Goal: Task Accomplishment & Management: Use online tool/utility

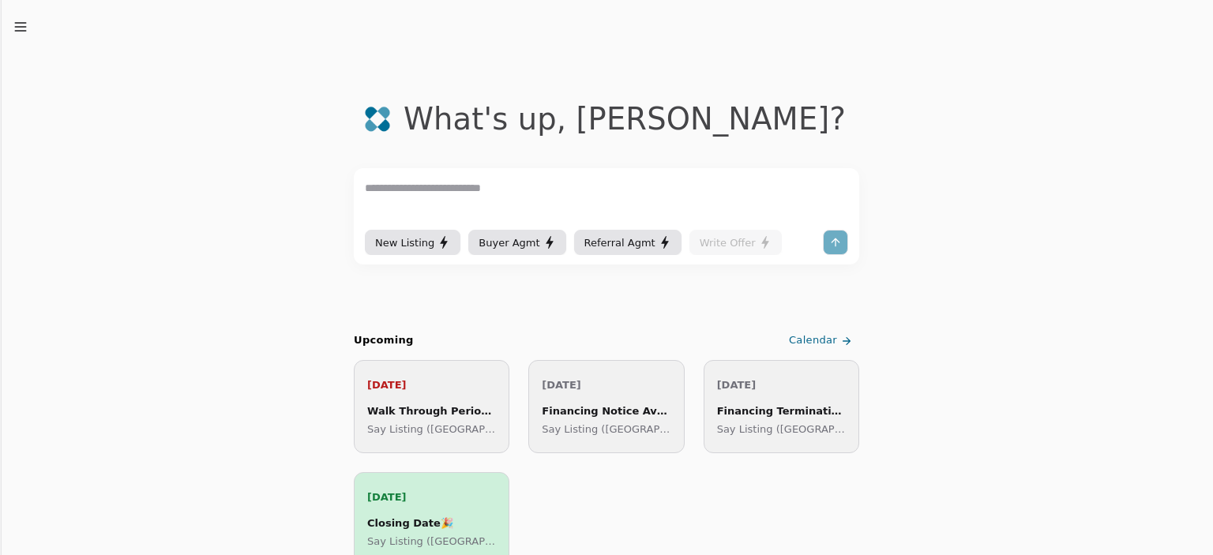
click at [824, 341] on span "Calendar" at bounding box center [813, 340] width 48 height 17
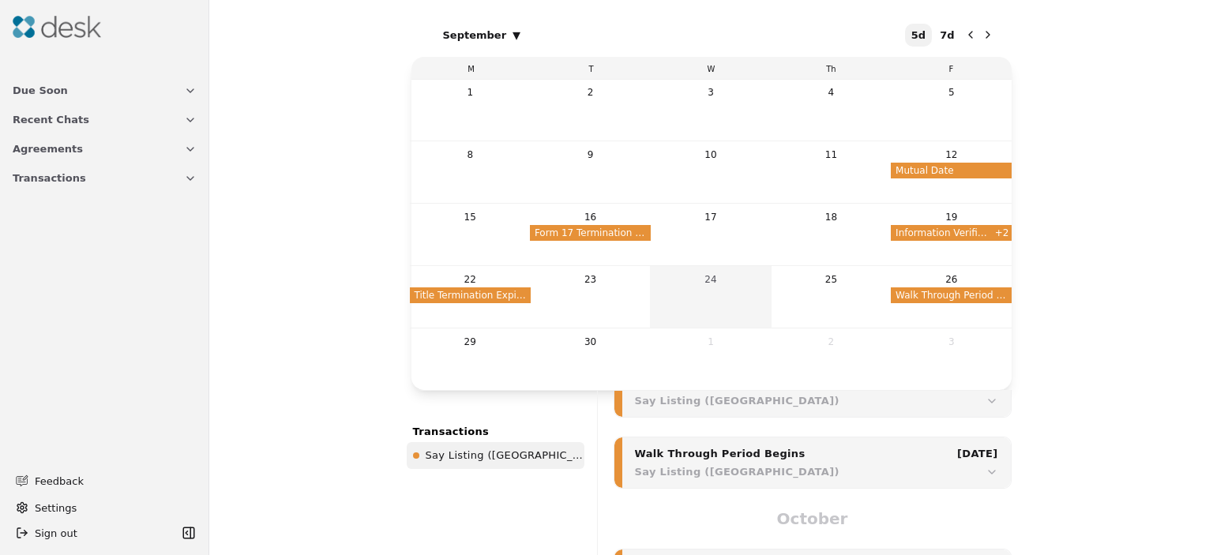
scroll to position [590, 0]
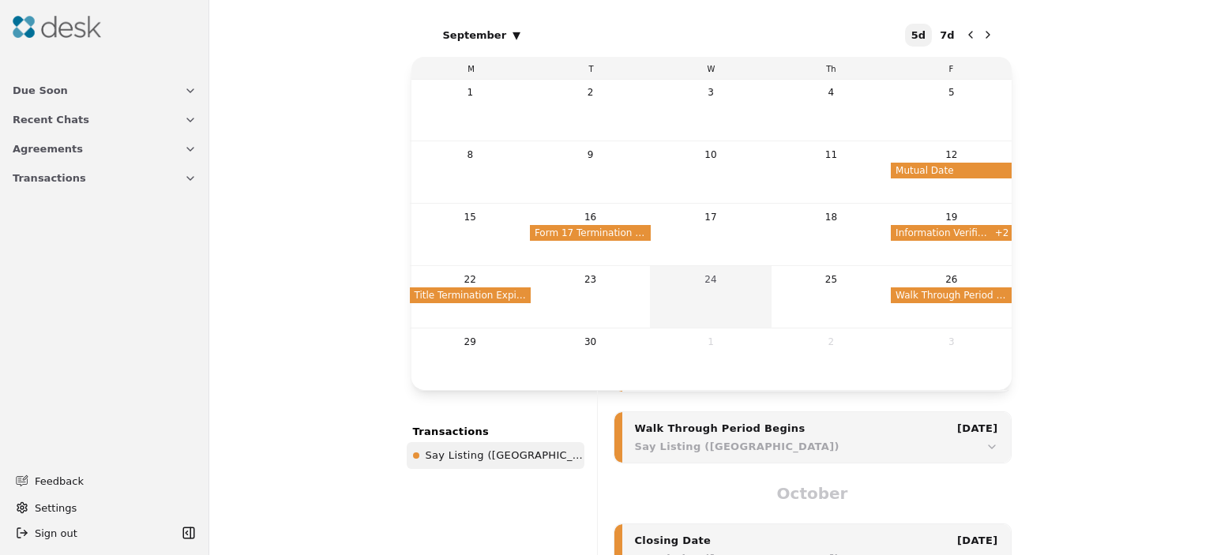
click at [109, 155] on button "Agreements" at bounding box center [104, 148] width 203 height 29
click at [111, 309] on button "Transactions" at bounding box center [104, 311] width 203 height 29
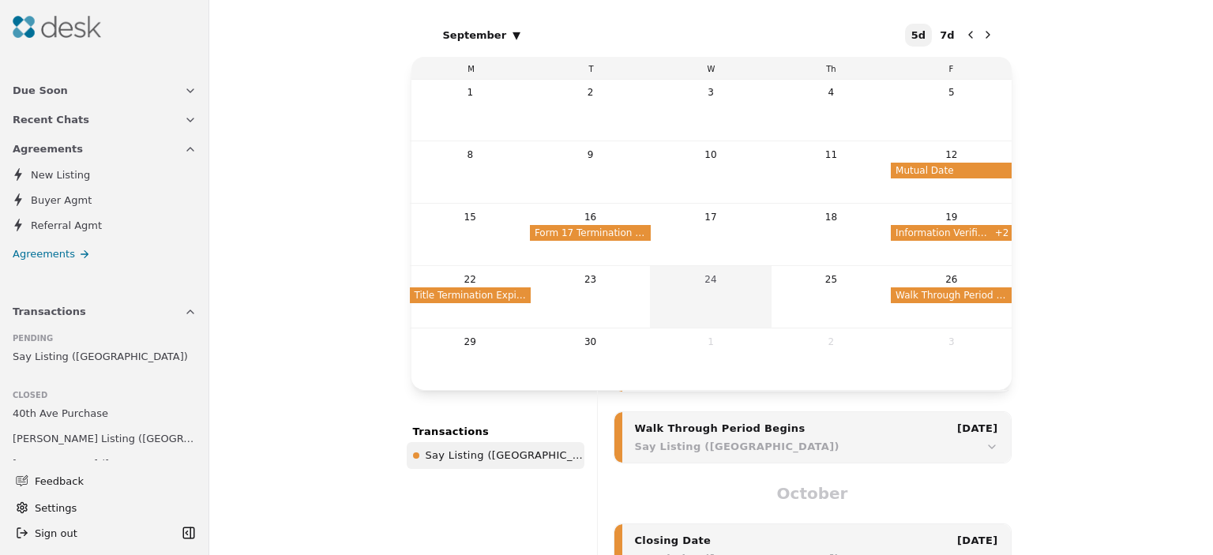
click at [109, 353] on span "Say Listing ([GEOGRAPHIC_DATA])" at bounding box center [100, 356] width 175 height 17
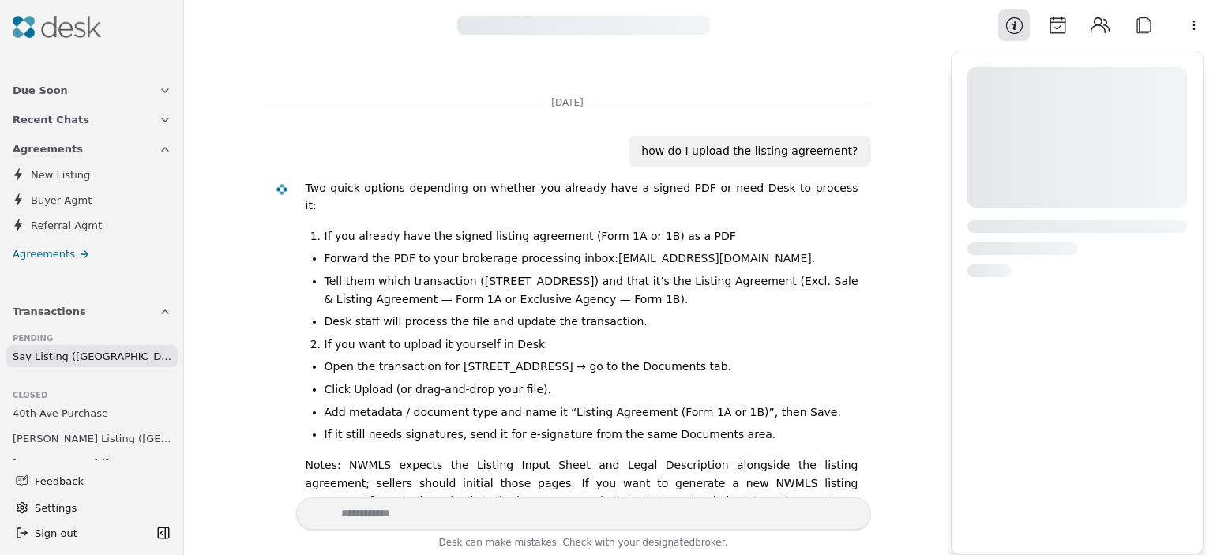
scroll to position [326, 0]
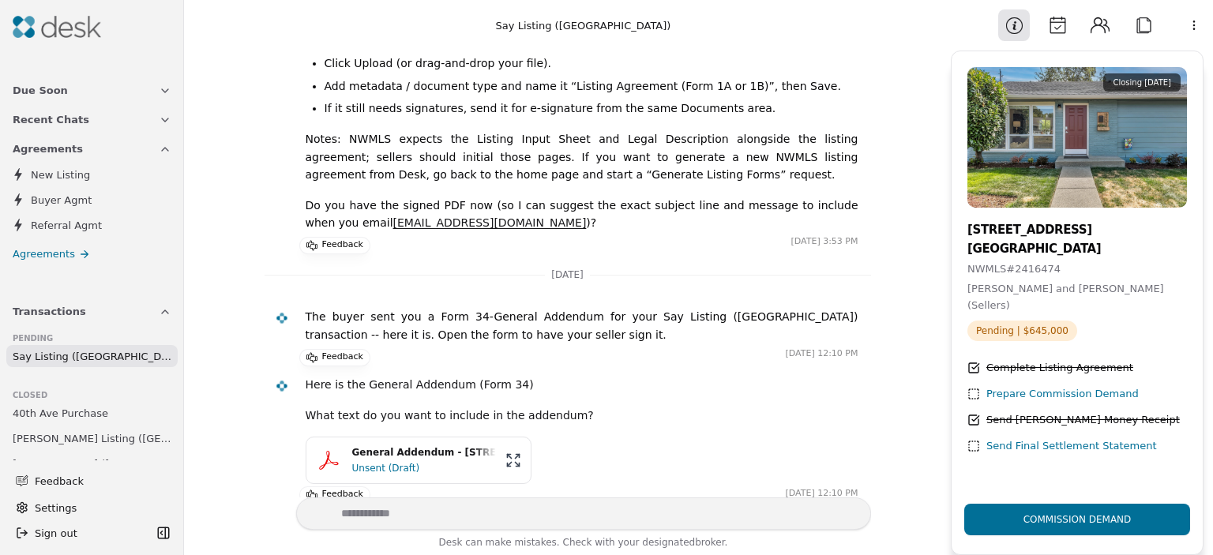
click at [1006, 386] on div "Prepare Commission Demand" at bounding box center [1062, 394] width 152 height 17
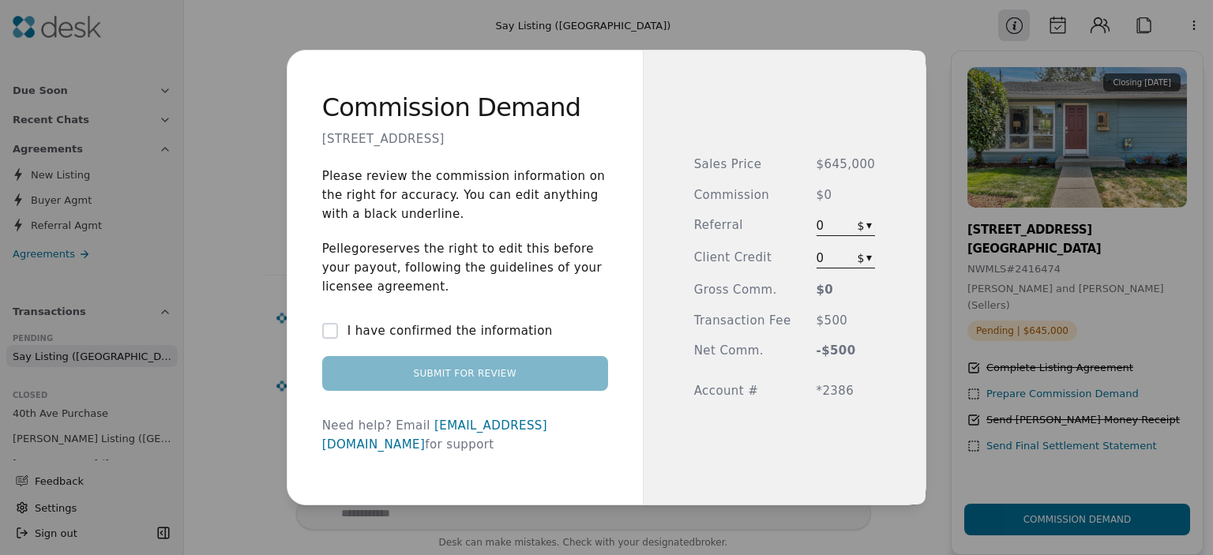
click at [827, 195] on span "$0" at bounding box center [845, 195] width 59 height 18
click at [508, 340] on label "I have confirmed the information" at bounding box center [449, 330] width 205 height 19
click at [338, 339] on button "I have confirmed the information" at bounding box center [330, 331] width 16 height 16
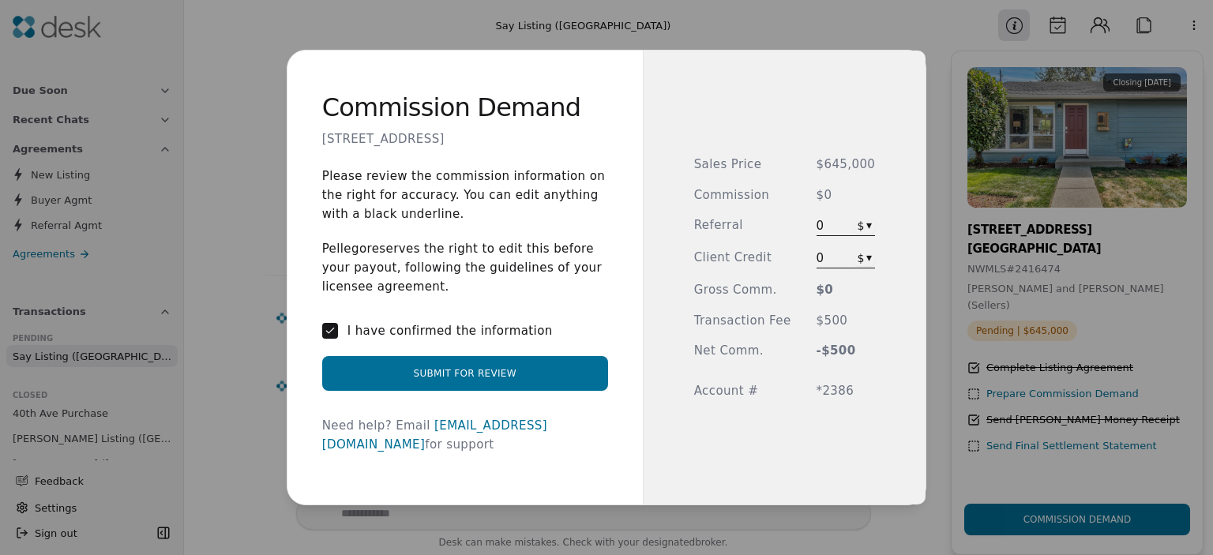
click at [835, 199] on span "$0" at bounding box center [845, 195] width 59 height 18
click at [816, 195] on span "$0" at bounding box center [845, 195] width 59 height 18
click at [828, 193] on span "$0" at bounding box center [845, 195] width 59 height 18
click at [534, 373] on button "Submit for Review" at bounding box center [465, 373] width 286 height 35
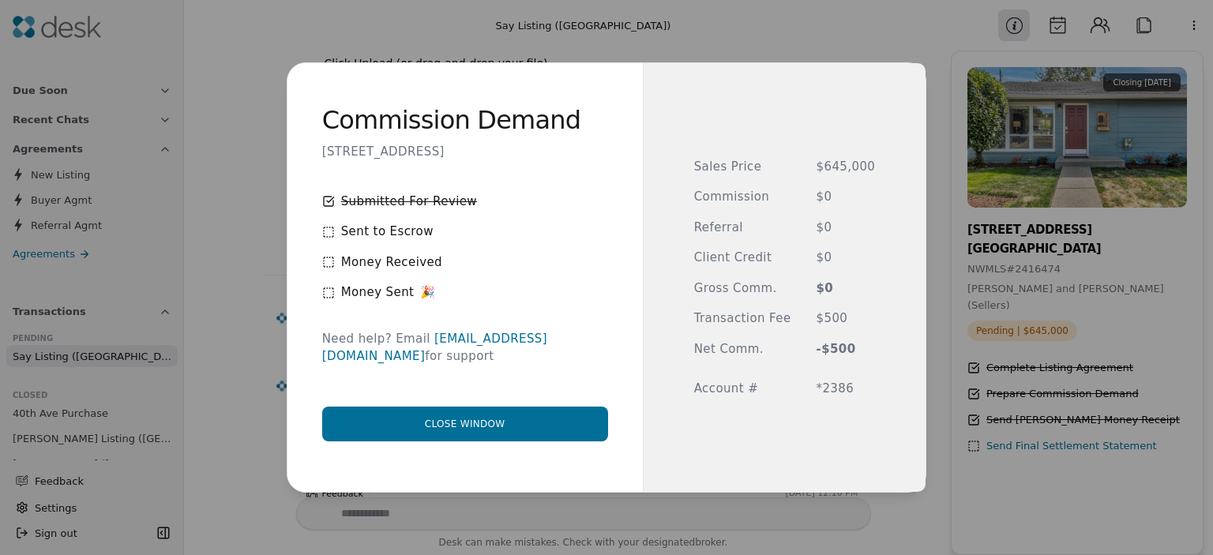
click at [493, 351] on link "[EMAIL_ADDRESS][DOMAIN_NAME]" at bounding box center [434, 348] width 225 height 32
